Goal: Task Accomplishment & Management: Manage account settings

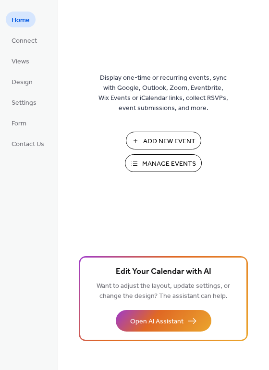
click at [161, 162] on span "Manage Events" at bounding box center [169, 164] width 54 height 10
click at [29, 37] on span "Connect" at bounding box center [24, 41] width 25 height 10
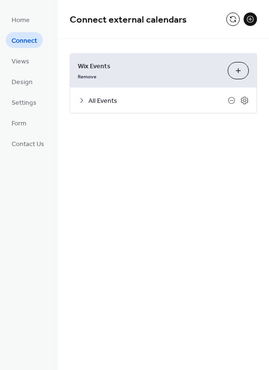
click at [159, 102] on span "All Events" at bounding box center [157, 101] width 139 height 10
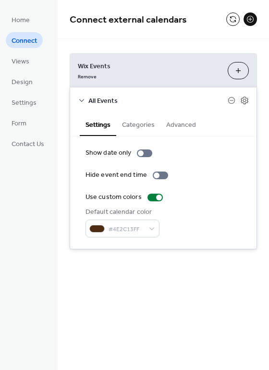
click at [149, 123] on button "Categories" at bounding box center [138, 124] width 44 height 22
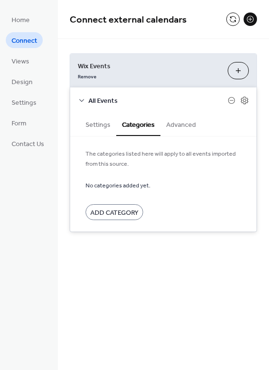
click at [180, 121] on button "Advanced" at bounding box center [180, 124] width 41 height 22
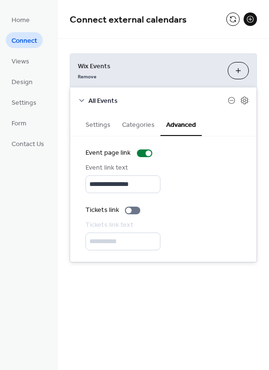
click at [141, 128] on button "Categories" at bounding box center [138, 124] width 44 height 22
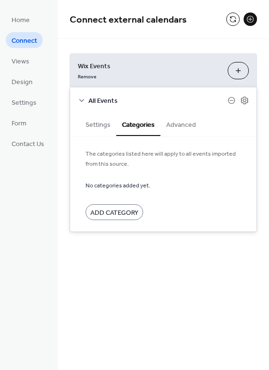
click at [98, 127] on button "Settings" at bounding box center [98, 124] width 37 height 22
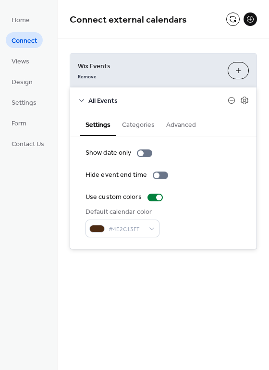
click at [93, 99] on span "All Events" at bounding box center [157, 101] width 139 height 10
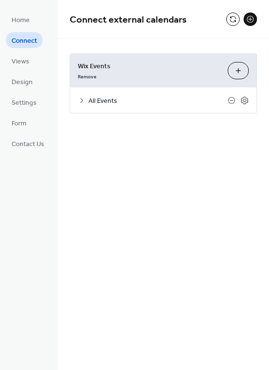
click at [238, 76] on button "Customize" at bounding box center [238, 70] width 21 height 17
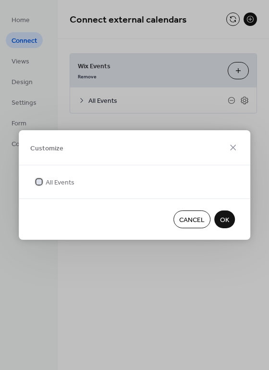
click at [38, 183] on icon at bounding box center [39, 182] width 4 height 4
click at [38, 183] on div at bounding box center [39, 182] width 6 height 6
click at [233, 220] on button "OK" at bounding box center [224, 219] width 21 height 18
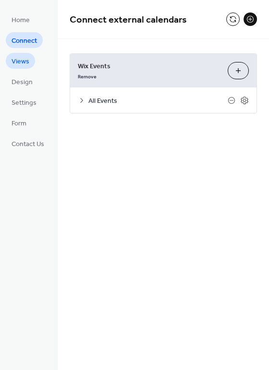
click at [22, 60] on span "Views" at bounding box center [21, 62] width 18 height 10
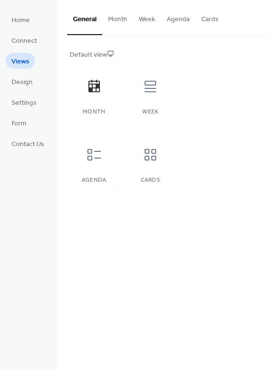
click at [20, 90] on ul "Home Connect Views Design Settings Form Contact Us" at bounding box center [28, 82] width 44 height 140
click at [22, 85] on span "Design" at bounding box center [22, 82] width 21 height 10
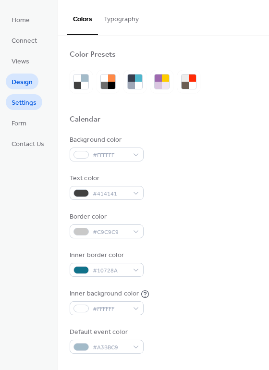
click at [25, 104] on span "Settings" at bounding box center [24, 103] width 25 height 10
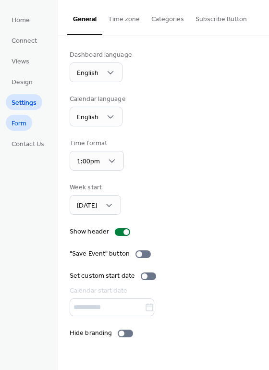
click at [25, 127] on span "Form" at bounding box center [19, 124] width 15 height 10
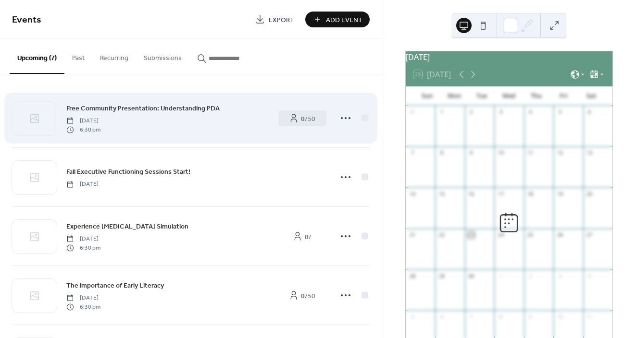
click at [186, 130] on div "Free Community Presentation: Understanding PDA Thursday, October 2, 2025 6:30 pm" at bounding box center [167, 118] width 202 height 31
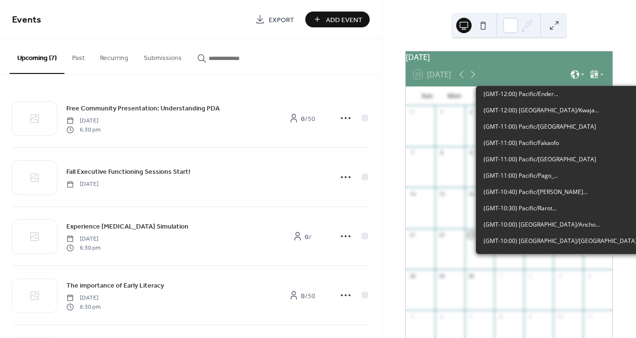
click at [575, 79] on icon at bounding box center [574, 74] width 9 height 9
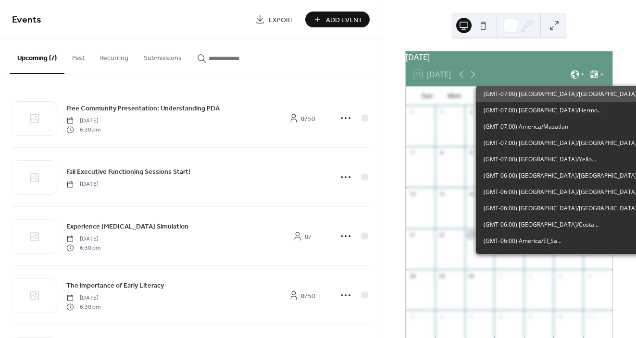
click at [575, 79] on icon at bounding box center [574, 74] width 9 height 9
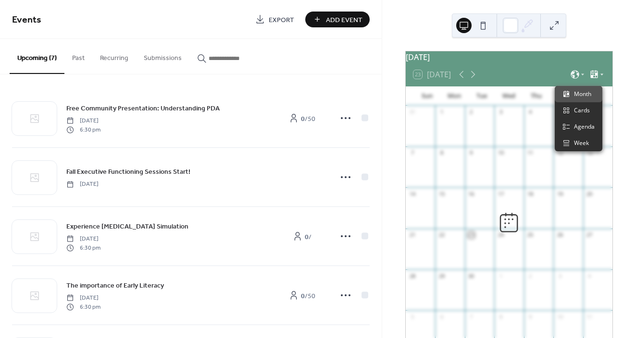
click at [599, 77] on icon at bounding box center [602, 75] width 6 height 6
